Goal: Task Accomplishment & Management: Use online tool/utility

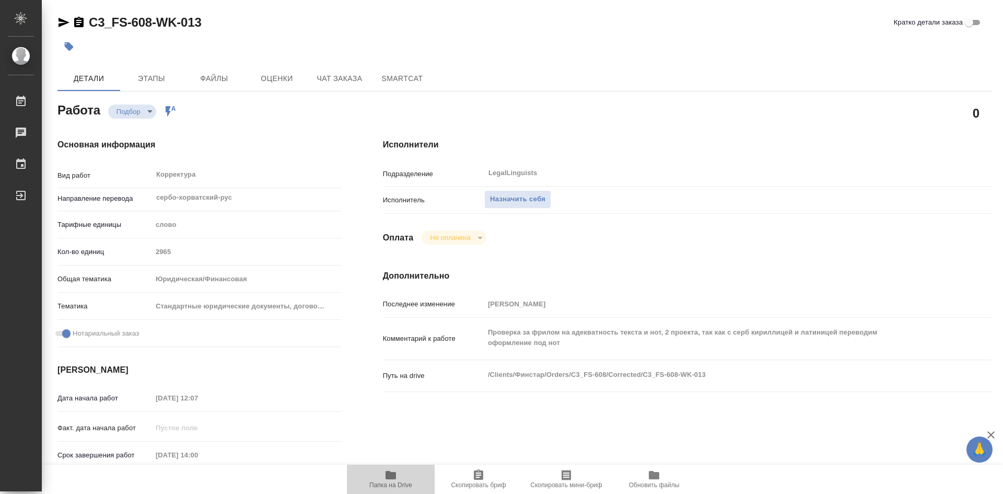
click at [389, 473] on icon "button" at bounding box center [391, 475] width 10 height 8
type textarea "x"
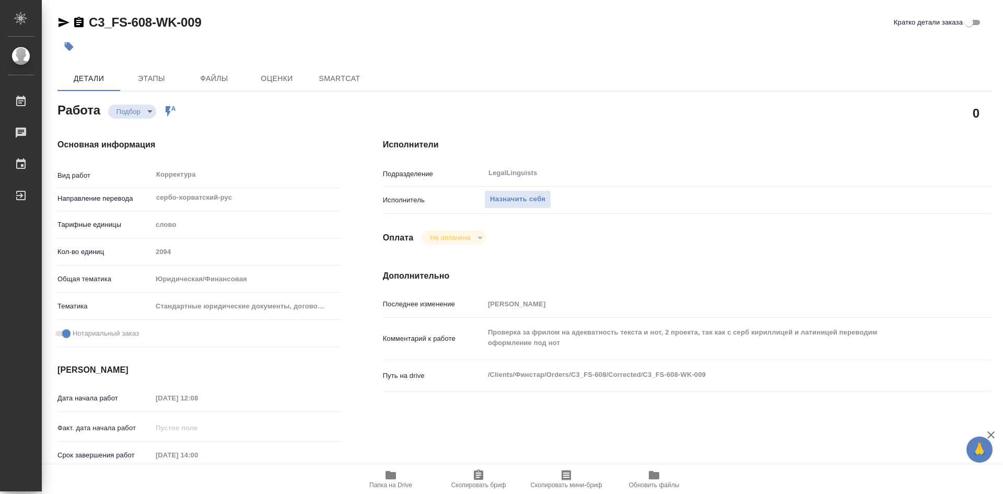
type textarea "x"
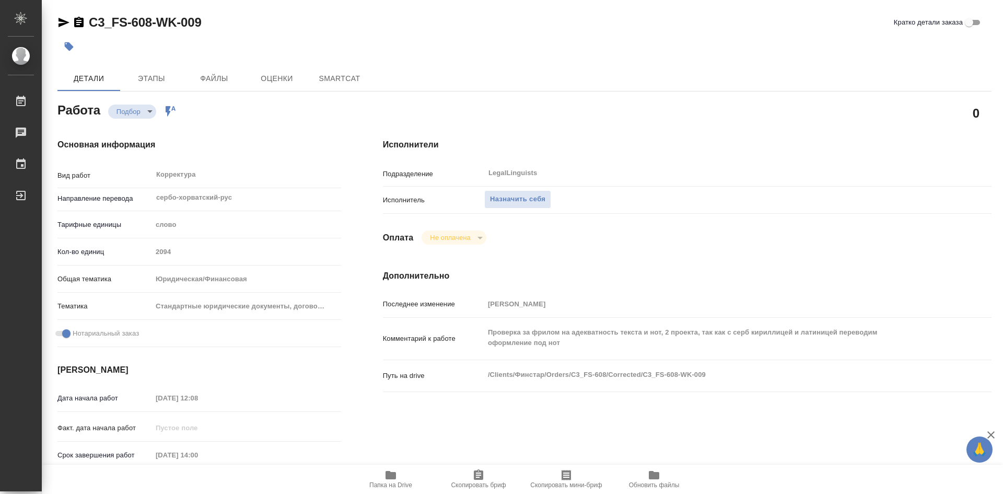
type textarea "x"
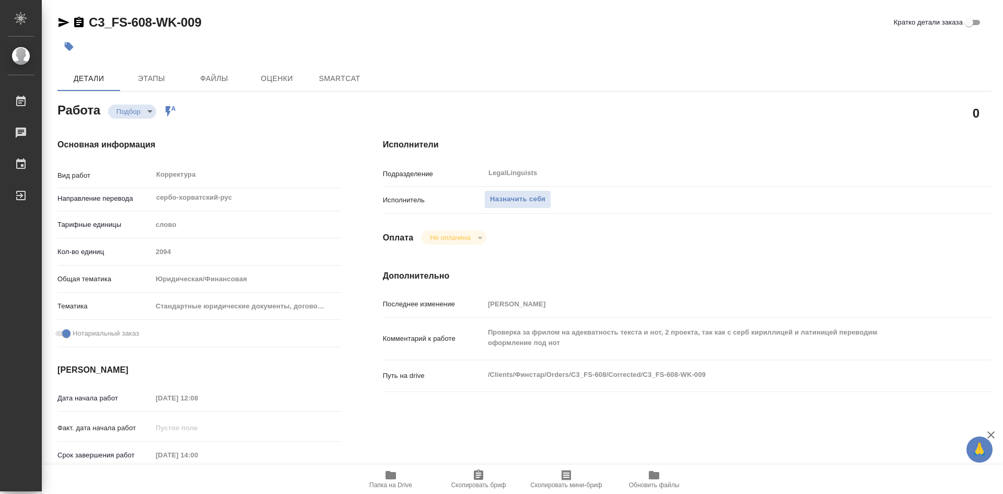
type textarea "x"
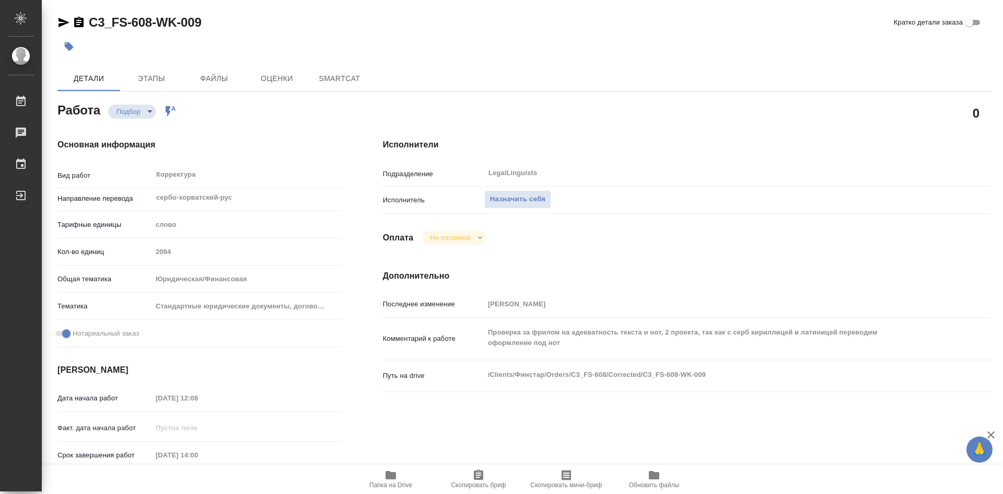
type textarea "x"
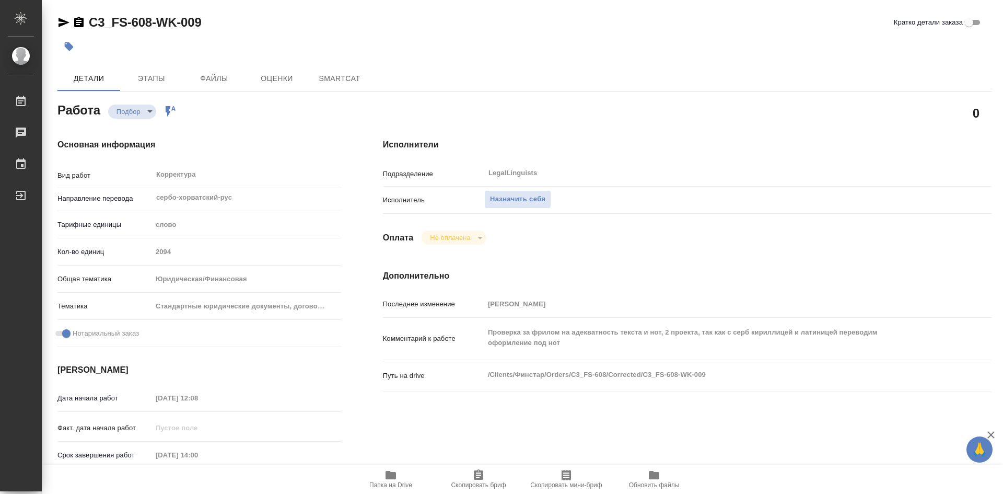
type textarea "x"
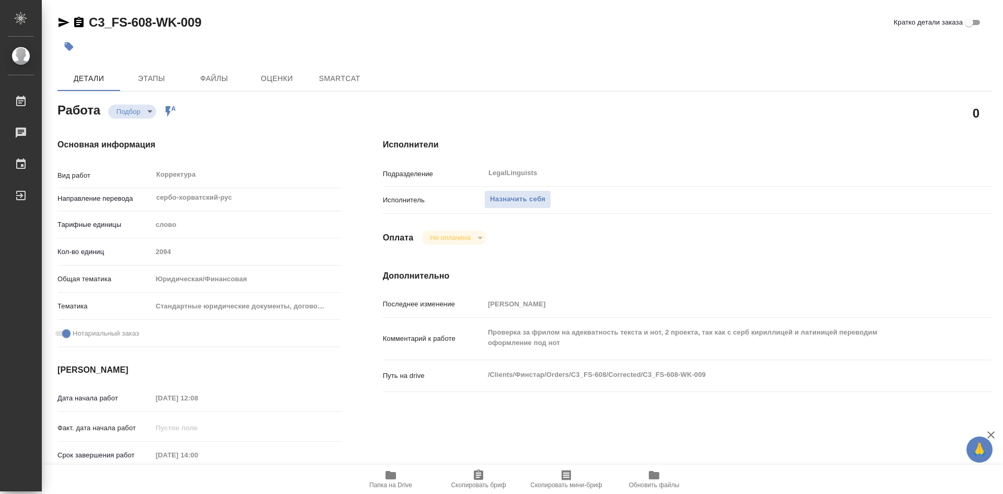
type textarea "x"
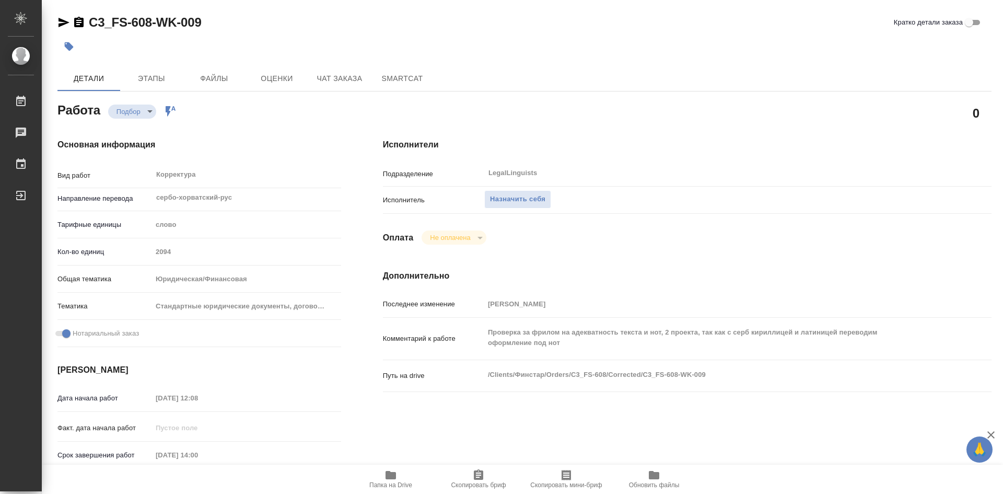
type textarea "x"
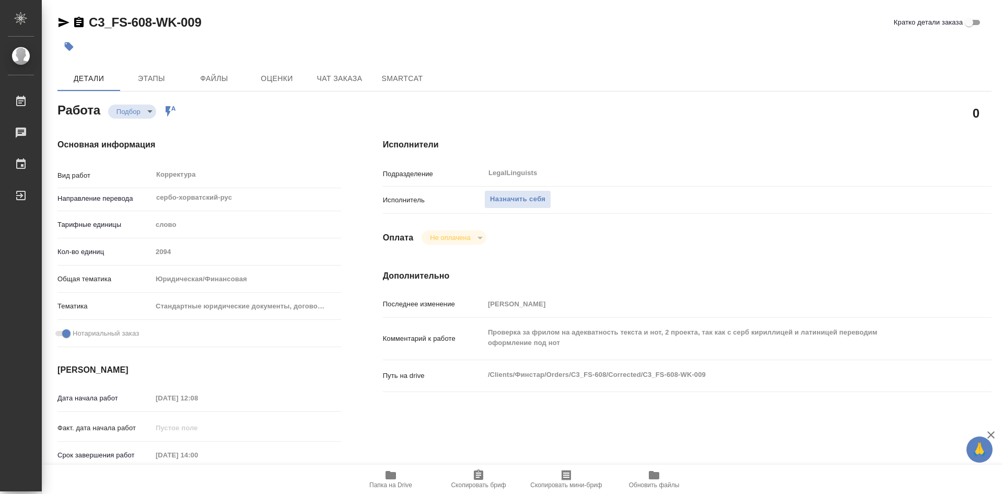
type textarea "x"
click at [398, 475] on span "Папка на Drive" at bounding box center [390, 479] width 75 height 20
